Goal: Book appointment/travel/reservation

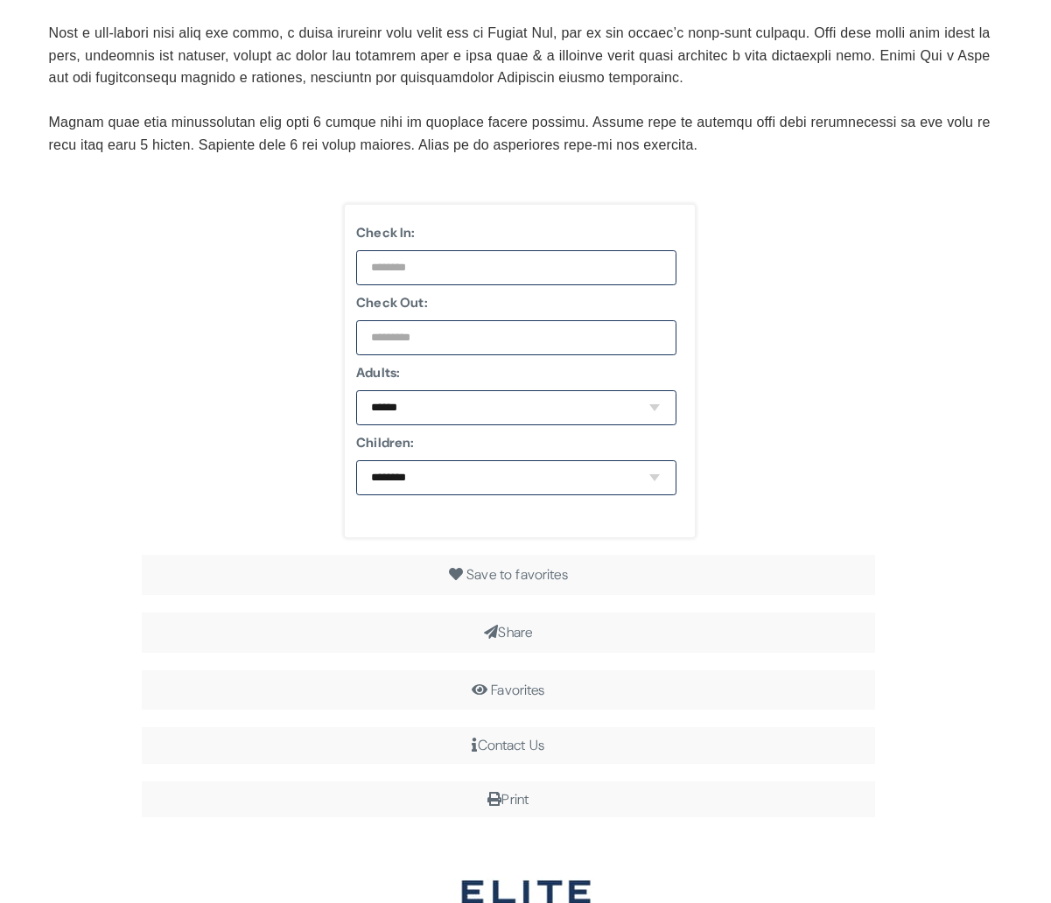
scroll to position [1801, 0]
click at [491, 281] on input "text" at bounding box center [516, 268] width 320 height 35
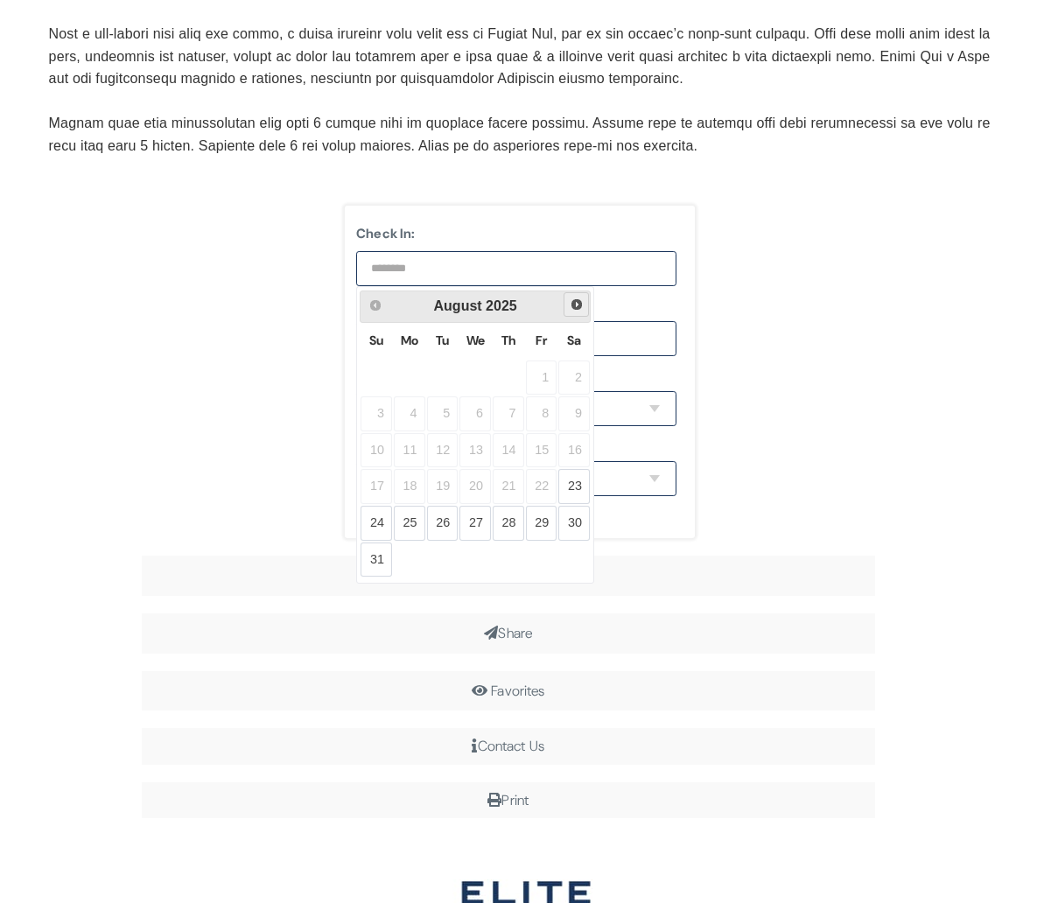
click at [578, 312] on span "Next" at bounding box center [577, 305] width 14 height 14
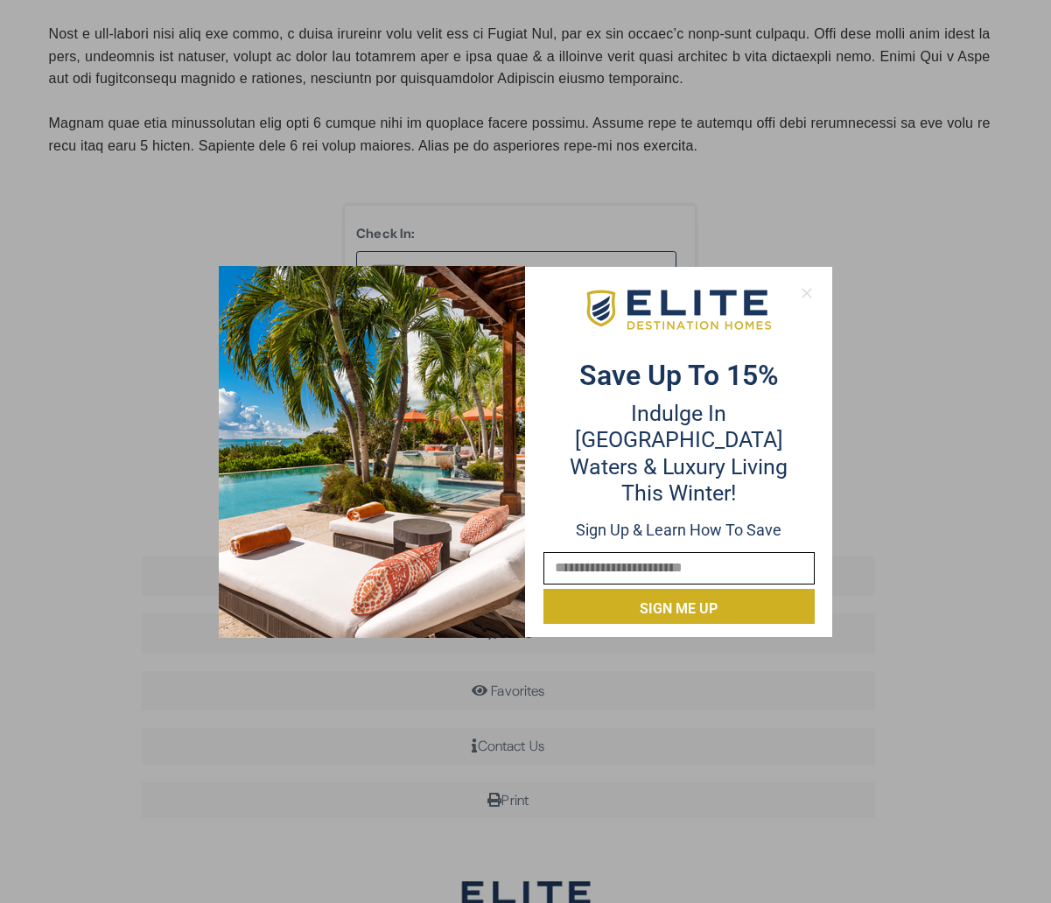
click at [805, 298] on icon at bounding box center [807, 293] width 16 height 16
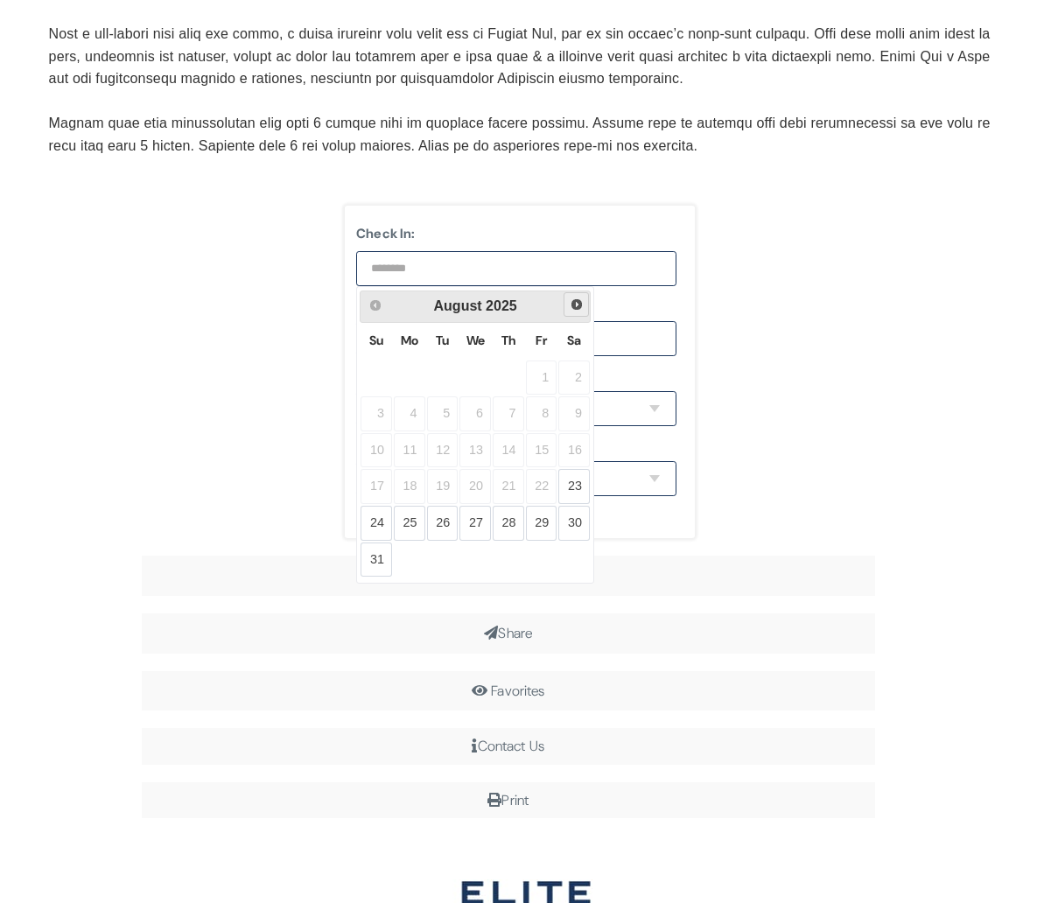
click at [584, 311] on link "Next" at bounding box center [576, 304] width 25 height 25
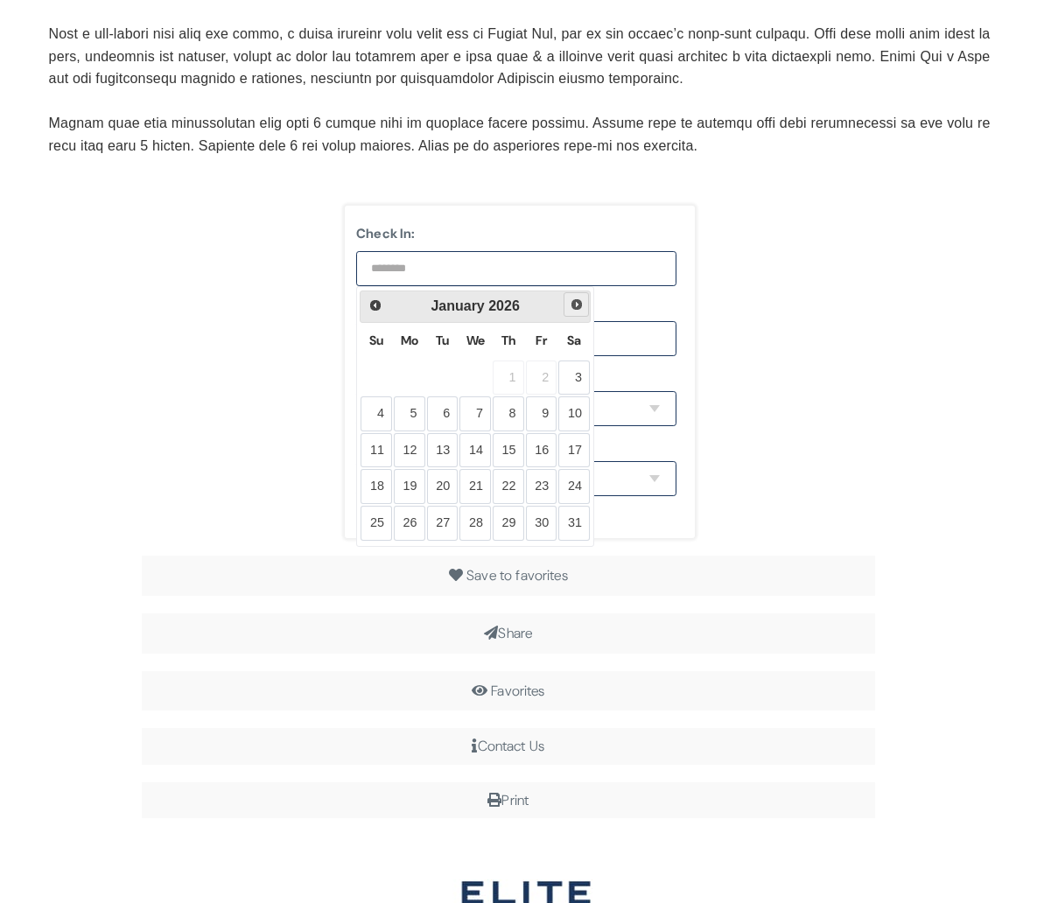
click at [584, 311] on link "Next" at bounding box center [576, 304] width 25 height 25
